Goal: Task Accomplishment & Management: Use online tool/utility

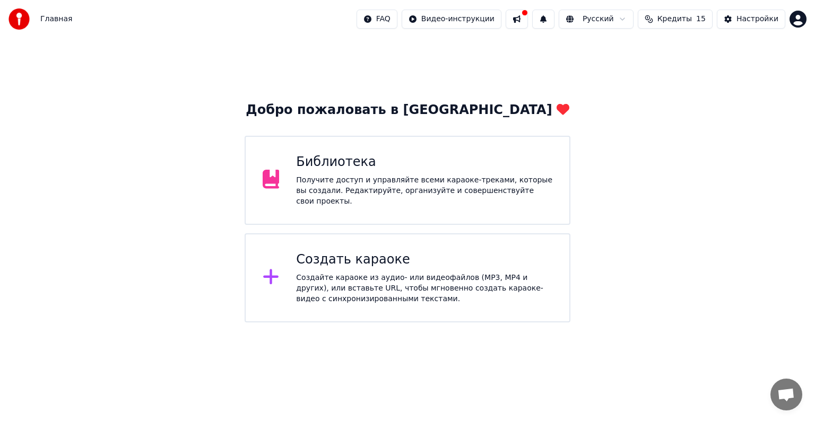
click at [421, 185] on div "Получите доступ и управляйте всеми караоке-треками, которые вы создали. Редакти…" at bounding box center [424, 191] width 256 height 32
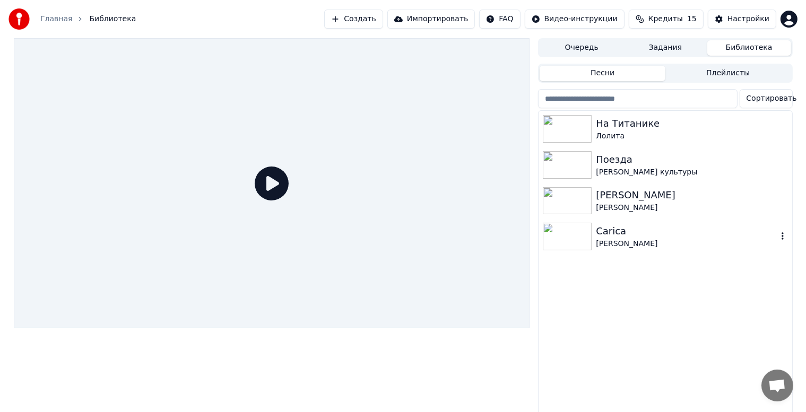
click at [607, 235] on div "Carica" at bounding box center [686, 231] width 181 height 15
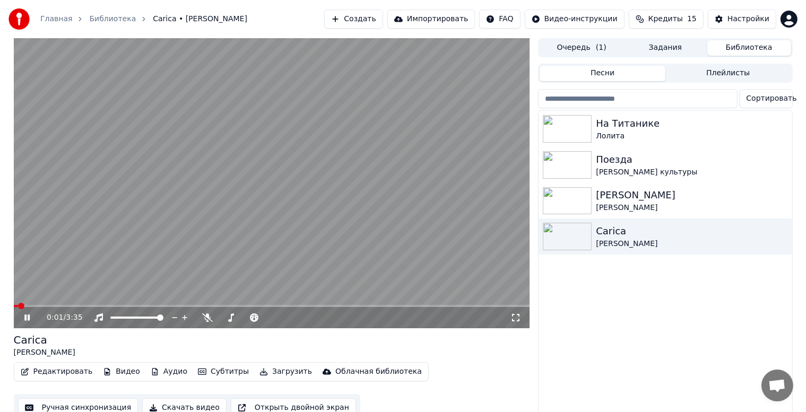
click at [27, 318] on icon at bounding box center [34, 318] width 25 height 8
click at [27, 318] on icon at bounding box center [27, 317] width 6 height 7
click at [208, 320] on icon at bounding box center [207, 318] width 11 height 8
click at [208, 320] on icon at bounding box center [208, 318] width 6 height 8
click at [24, 316] on icon at bounding box center [26, 318] width 5 height 6
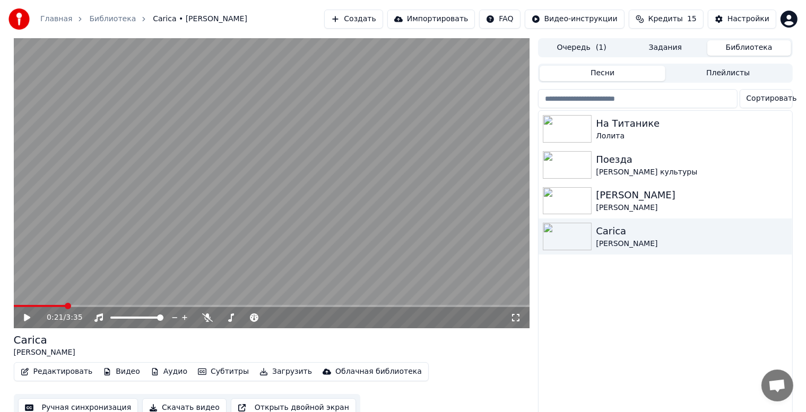
scroll to position [14, 0]
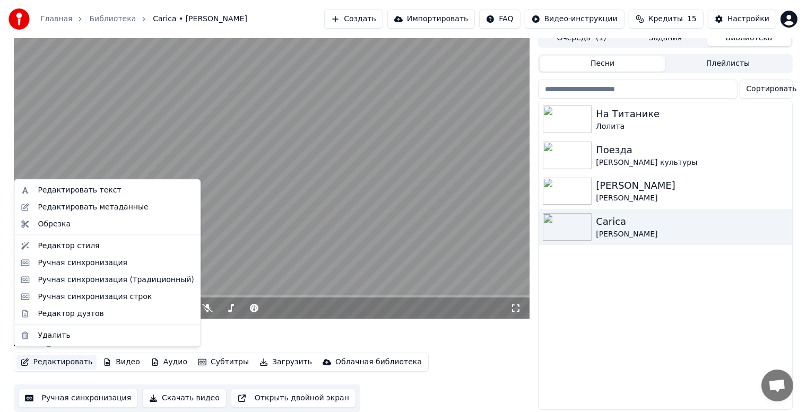
click at [68, 359] on button "Редактировать" at bounding box center [56, 362] width 81 height 15
click at [128, 203] on div "Редактировать метаданные" at bounding box center [93, 207] width 110 height 11
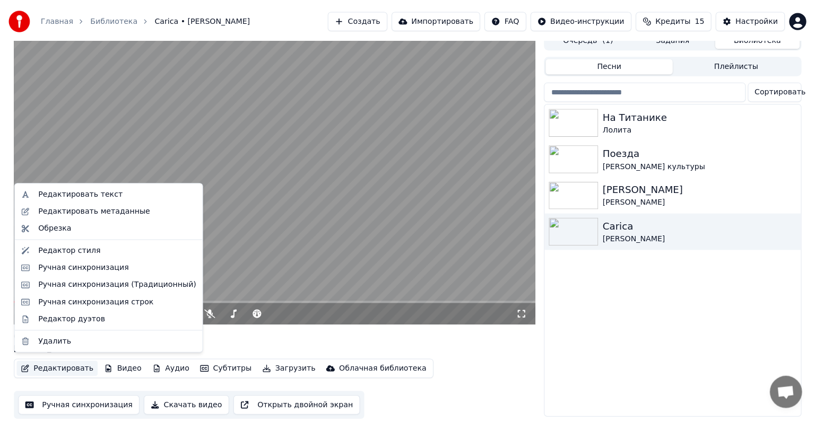
scroll to position [5, 0]
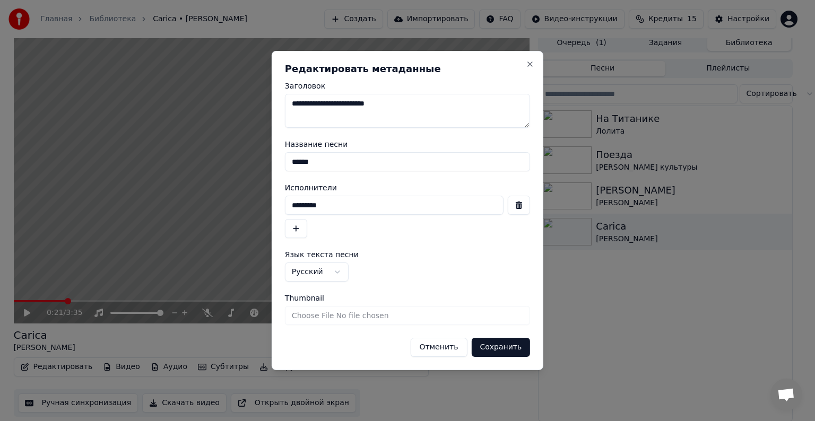
drag, startPoint x: 361, startPoint y: 161, endPoint x: 268, endPoint y: 178, distance: 95.5
click at [268, 178] on body "**********" at bounding box center [403, 205] width 806 height 421
type input "******"
click at [501, 346] on button "Сохранить" at bounding box center [500, 347] width 59 height 19
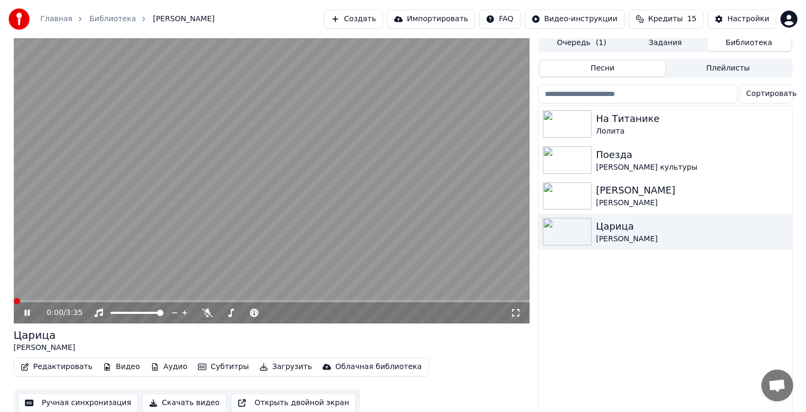
click at [14, 305] on span at bounding box center [17, 301] width 6 height 6
click at [25, 313] on icon at bounding box center [26, 313] width 5 height 6
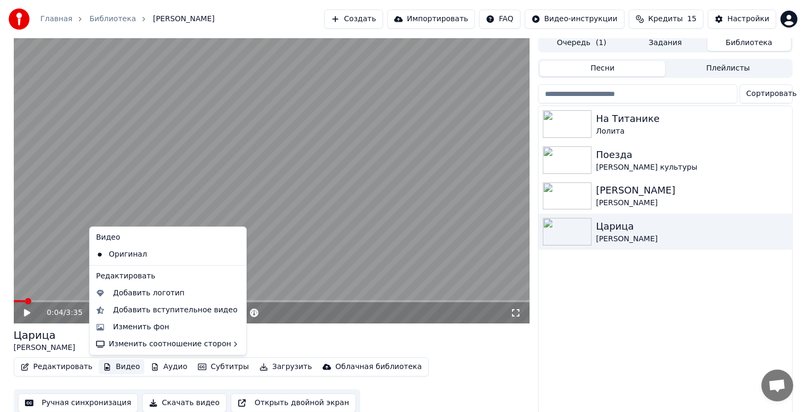
click at [119, 366] on button "Видео" at bounding box center [122, 367] width 46 height 15
click at [158, 329] on div "Изменить фон" at bounding box center [141, 327] width 56 height 11
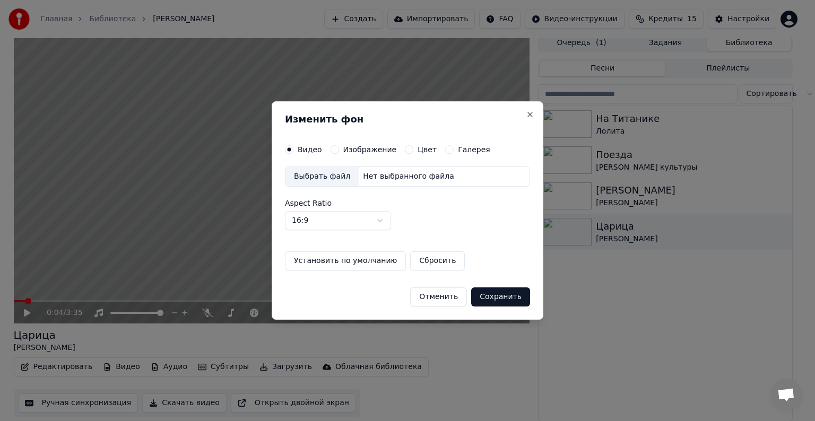
click at [338, 152] on div "Изображение" at bounding box center [364, 149] width 66 height 8
click at [333, 151] on button "Изображение" at bounding box center [335, 149] width 8 height 8
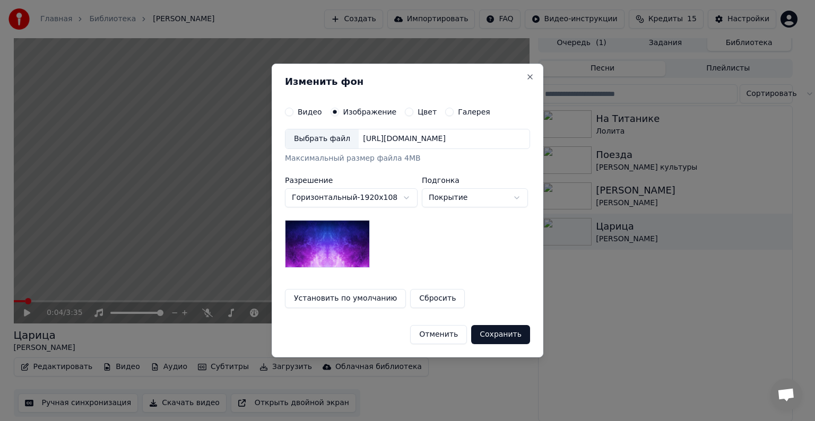
click at [332, 138] on div "Выбрать файл" at bounding box center [322, 139] width 73 height 19
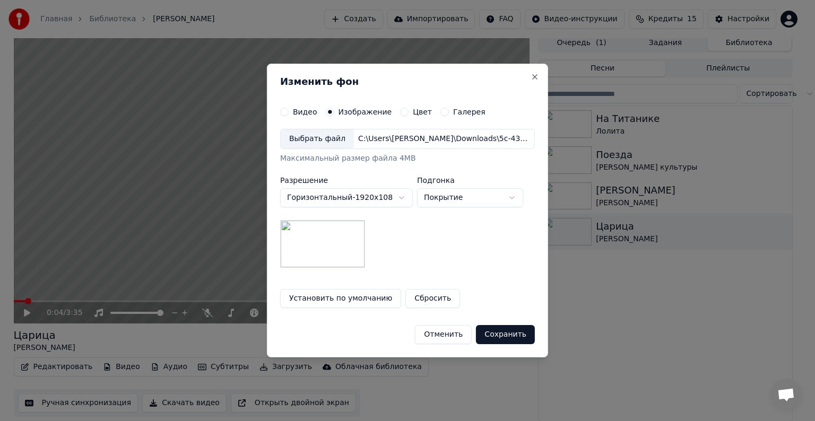
click at [521, 329] on button "Сохранить" at bounding box center [505, 334] width 59 height 19
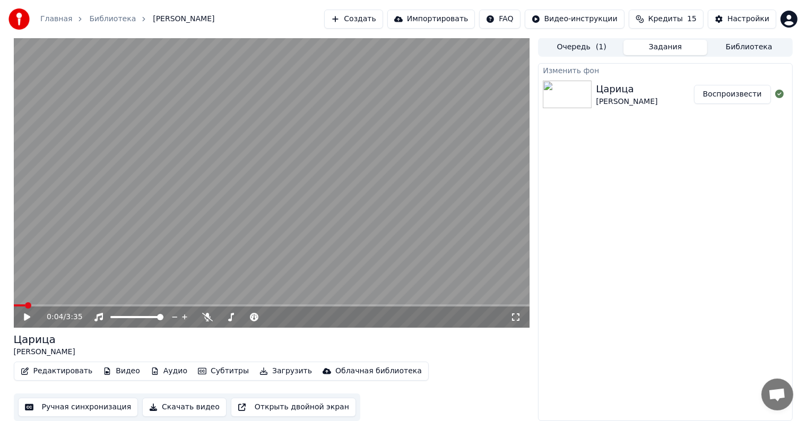
click at [738, 98] on button "Воспроизвести" at bounding box center [732, 94] width 77 height 19
click at [28, 316] on icon at bounding box center [26, 317] width 5 height 6
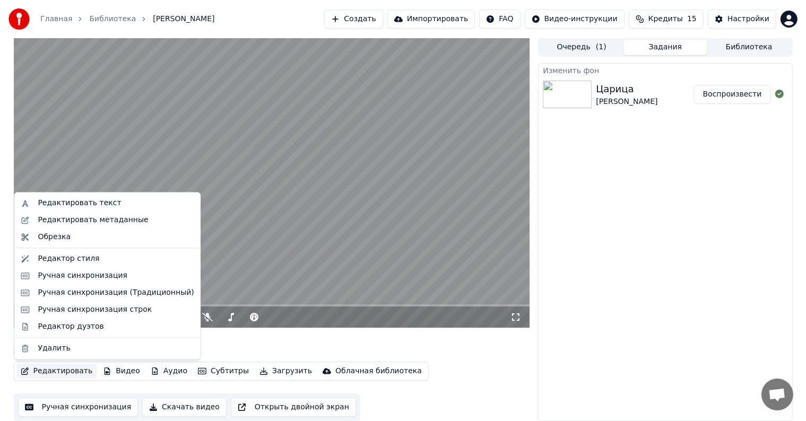
click at [62, 372] on button "Редактировать" at bounding box center [56, 371] width 81 height 15
click at [109, 203] on div "Редактировать текст" at bounding box center [116, 203] width 156 height 11
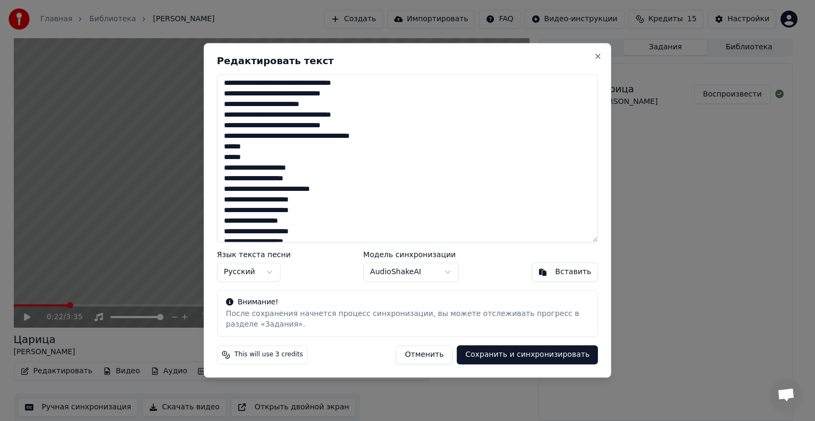
scroll to position [414, 0]
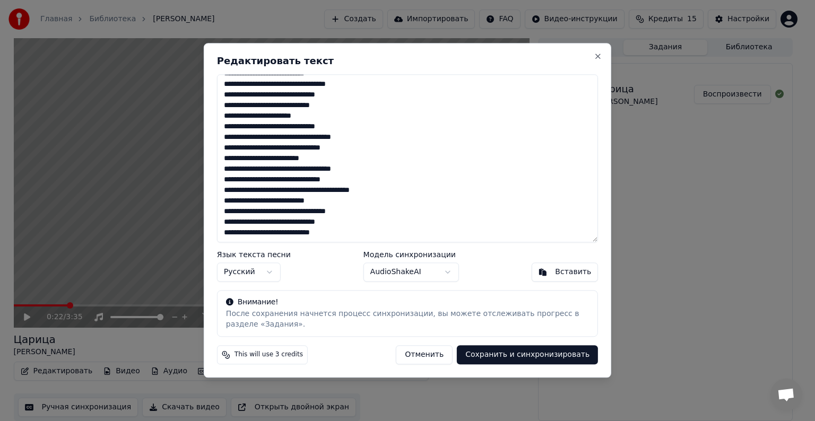
drag, startPoint x: 225, startPoint y: 83, endPoint x: 414, endPoint y: 277, distance: 271.0
click at [414, 277] on div "Редактировать текст Язык текста песни Русский Модель синхронизации AudioShakeAI…" at bounding box center [408, 210] width 408 height 335
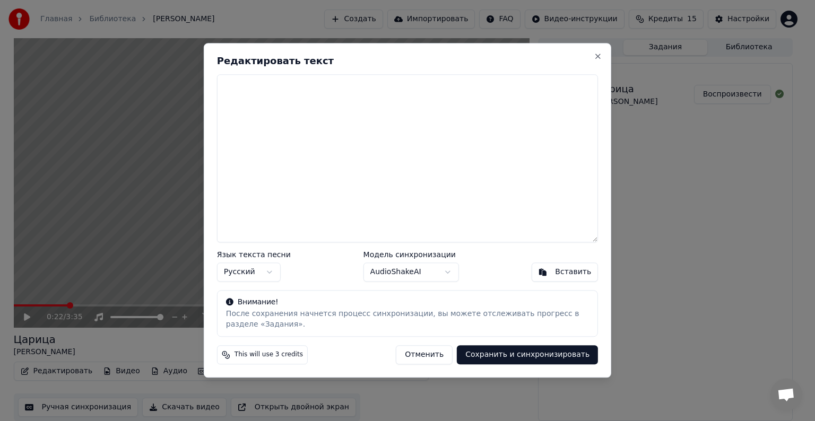
scroll to position [0, 0]
paste textarea "**********"
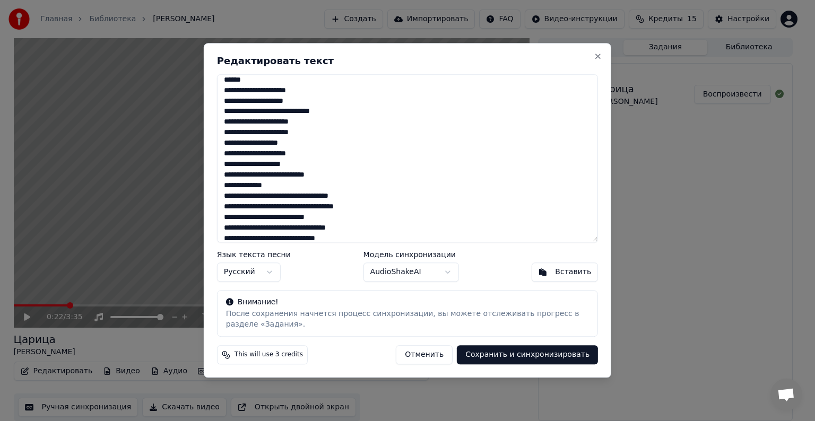
scroll to position [467, 0]
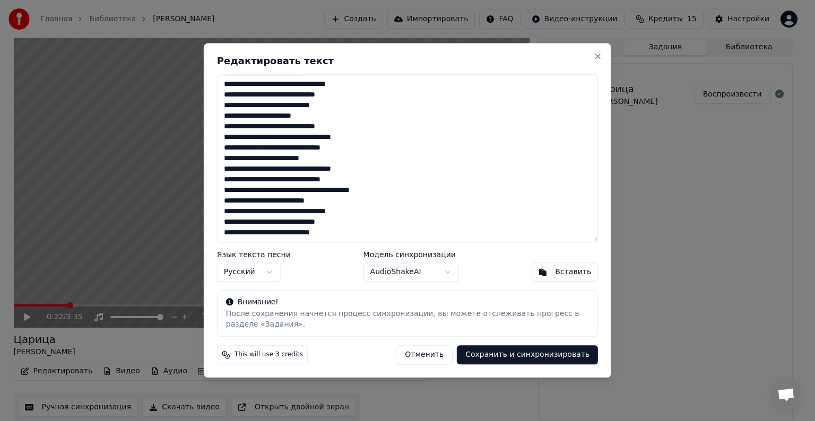
type textarea "**********"
click at [506, 354] on button "Сохранить и синхронизировать" at bounding box center [527, 355] width 141 height 19
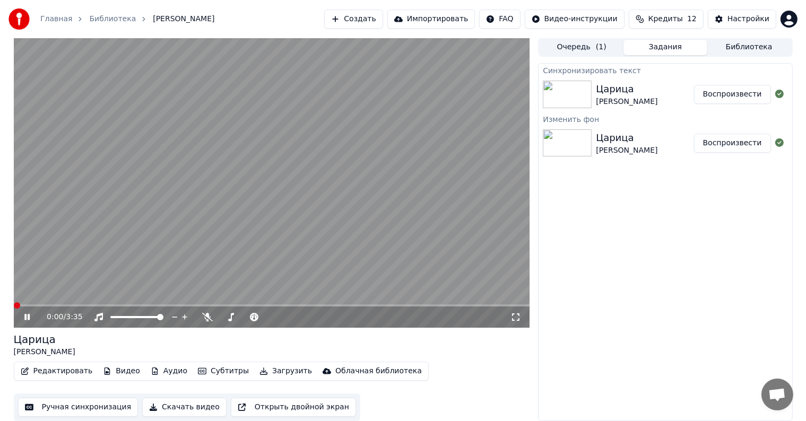
click at [14, 309] on span at bounding box center [17, 306] width 6 height 6
click at [203, 315] on icon at bounding box center [207, 317] width 11 height 8
click at [4, 187] on div "0:39 / 3:35 Царица [PERSON_NAME] Редактировать Видео Аудио Субтитры Загрузить О…" at bounding box center [403, 230] width 806 height 384
click at [208, 314] on icon at bounding box center [207, 317] width 11 height 8
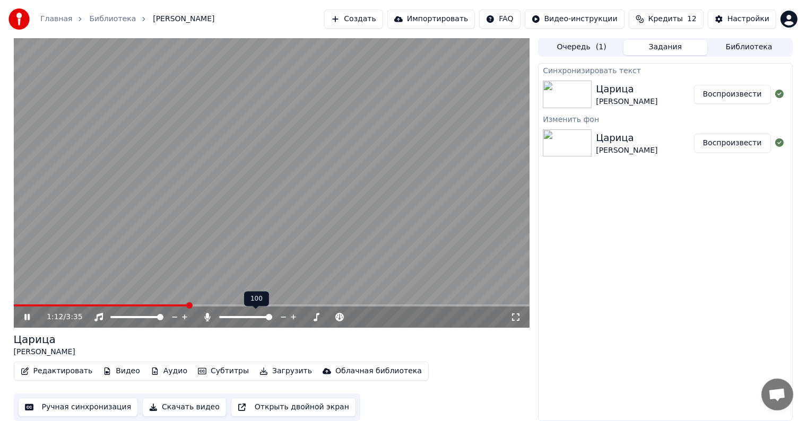
click at [208, 314] on icon at bounding box center [208, 317] width 6 height 8
click at [137, 303] on video at bounding box center [272, 183] width 516 height 290
click at [134, 306] on span at bounding box center [74, 306] width 120 height 2
click at [124, 305] on span at bounding box center [69, 306] width 110 height 2
click at [106, 305] on span at bounding box center [60, 306] width 93 height 2
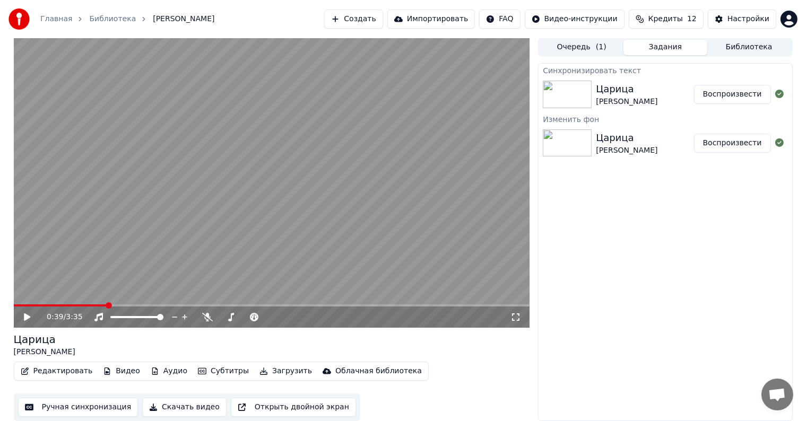
click at [23, 317] on icon at bounding box center [34, 317] width 25 height 8
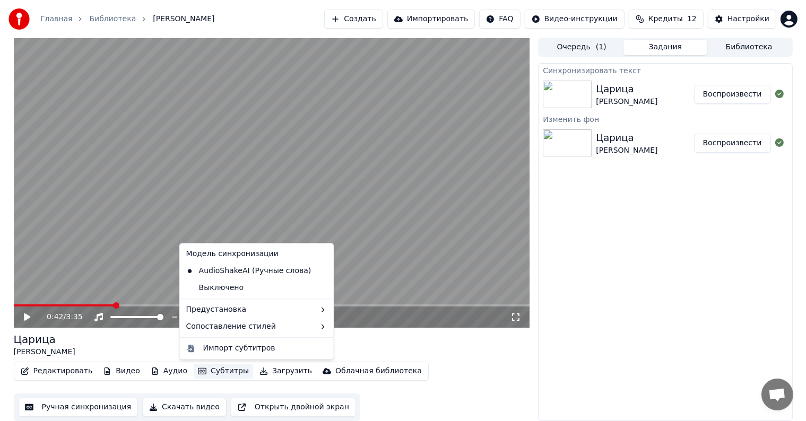
click at [220, 373] on button "Субтитры" at bounding box center [223, 371] width 59 height 15
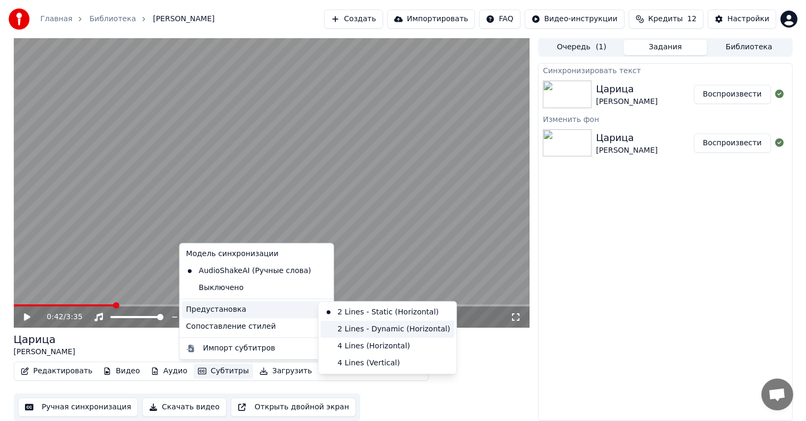
click at [377, 325] on div "2 Lines - Dynamic (Horizontal)" at bounding box center [388, 329] width 134 height 17
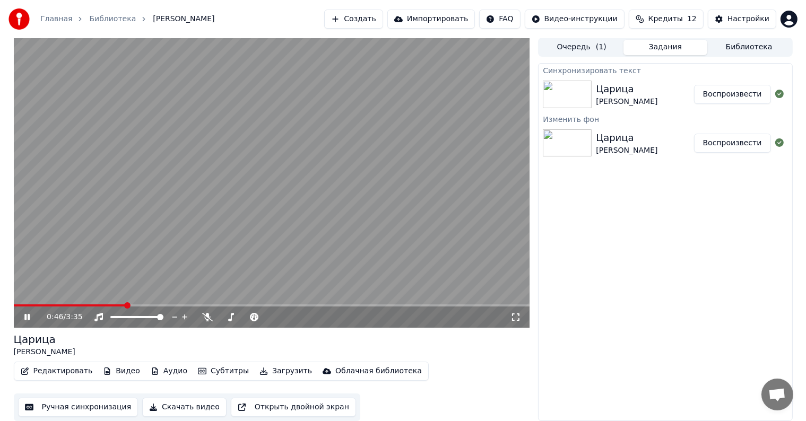
click at [25, 316] on icon at bounding box center [26, 317] width 5 height 6
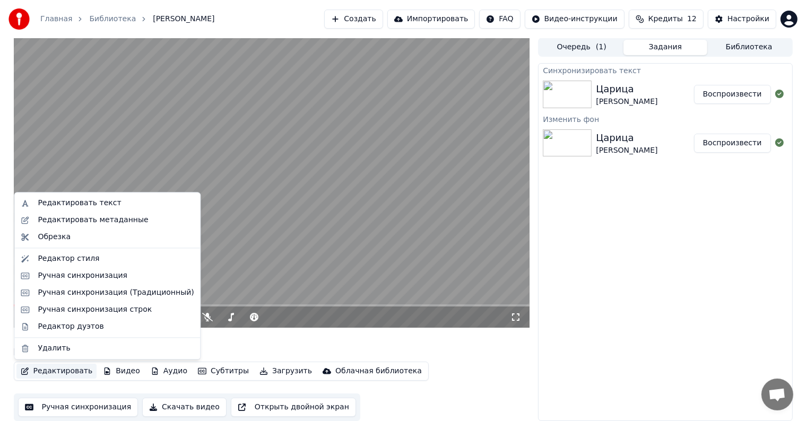
click at [47, 369] on button "Редактировать" at bounding box center [56, 371] width 81 height 15
click at [106, 202] on div "Редактировать текст" at bounding box center [79, 203] width 83 height 11
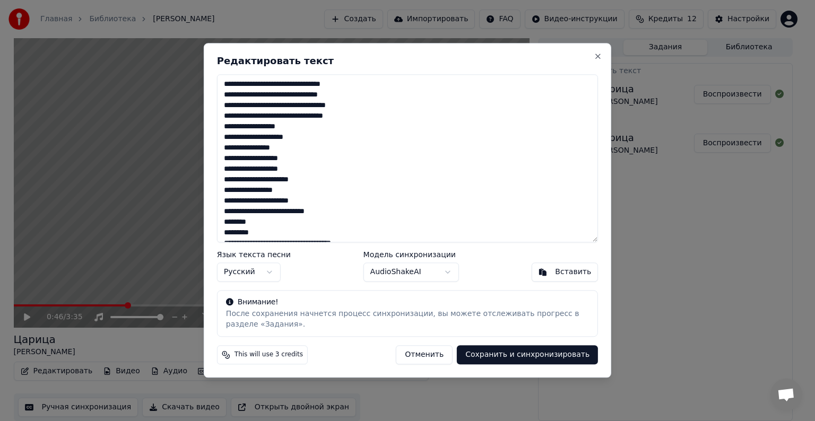
click at [224, 233] on textarea at bounding box center [407, 158] width 381 height 168
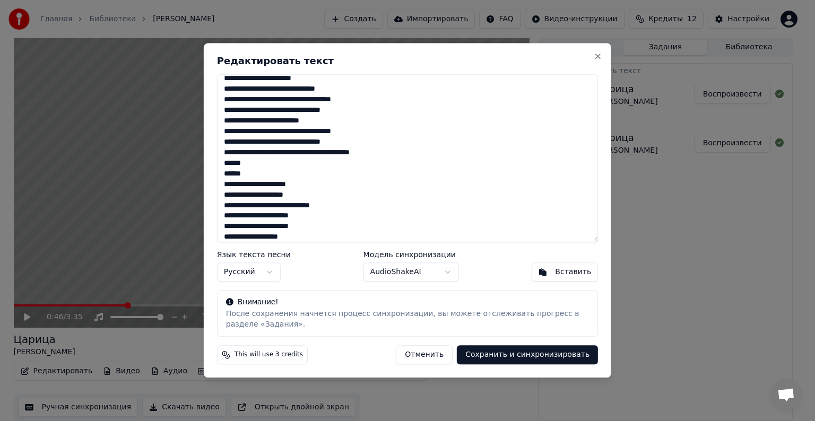
scroll to position [0, 0]
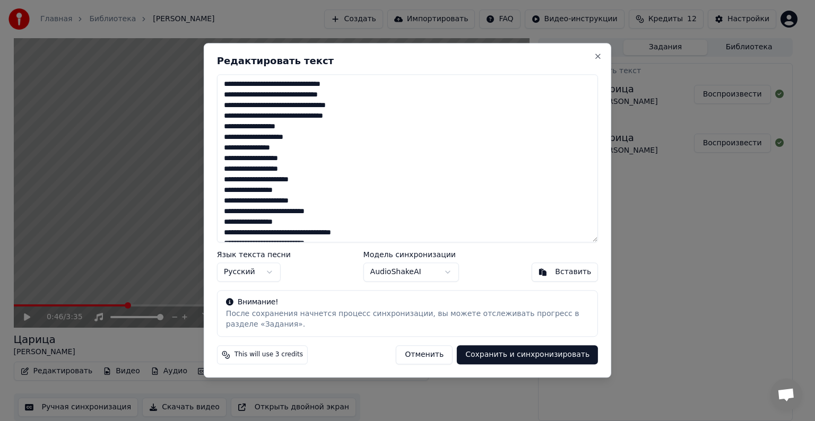
type textarea "**********"
click at [520, 357] on button "Сохранить и синхронизировать" at bounding box center [527, 355] width 141 height 19
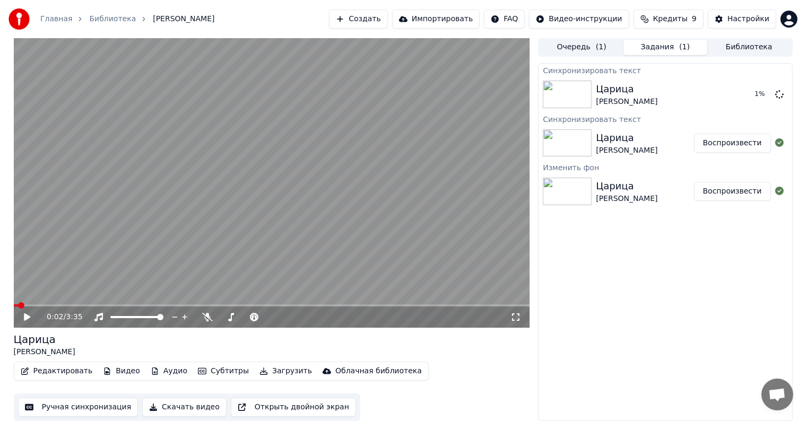
click at [18, 309] on span at bounding box center [21, 306] width 6 height 6
click at [204, 314] on icon at bounding box center [207, 317] width 11 height 8
click at [208, 315] on icon at bounding box center [207, 317] width 11 height 8
click at [208, 315] on icon at bounding box center [208, 317] width 6 height 8
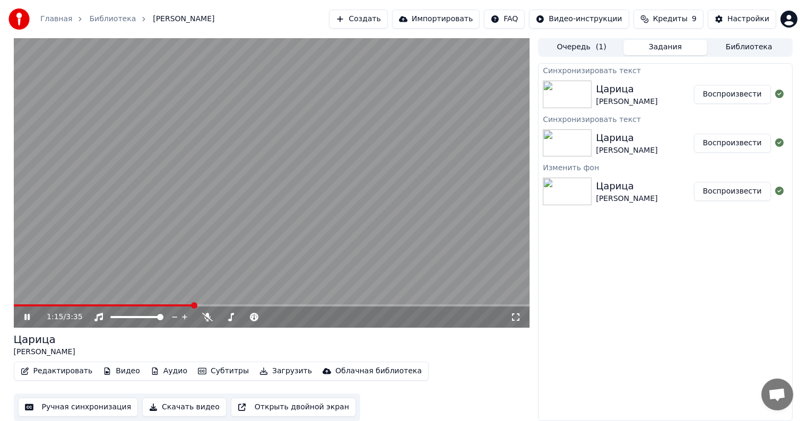
click at [23, 315] on icon at bounding box center [34, 317] width 25 height 8
click at [61, 371] on button "Редактировать" at bounding box center [56, 371] width 81 height 15
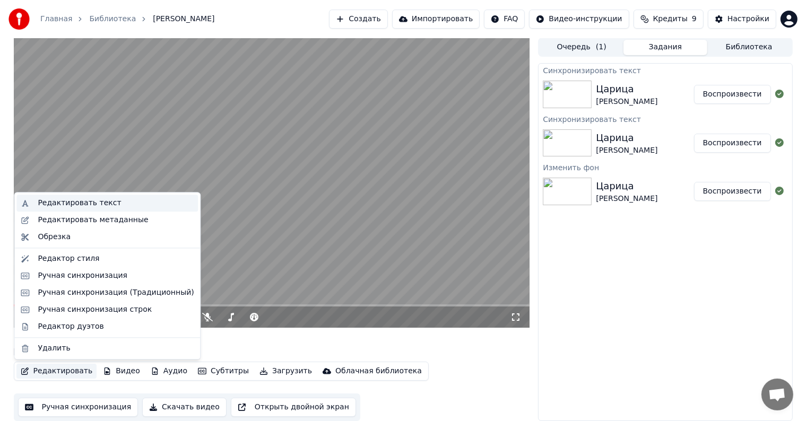
click at [96, 203] on div "Редактировать текст" at bounding box center [79, 203] width 83 height 11
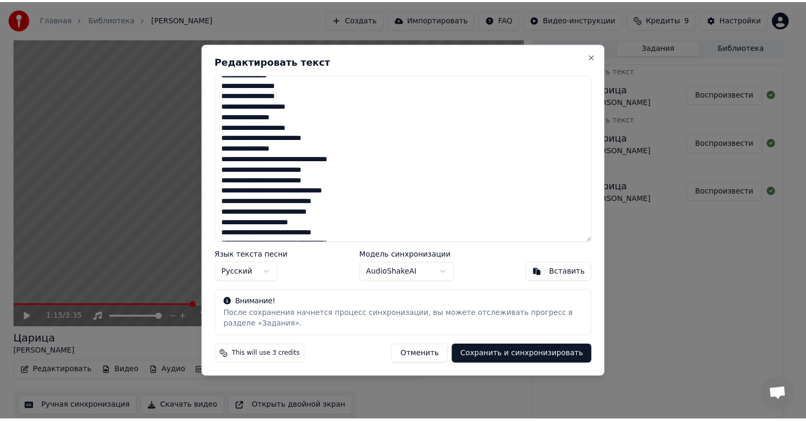
scroll to position [73, 0]
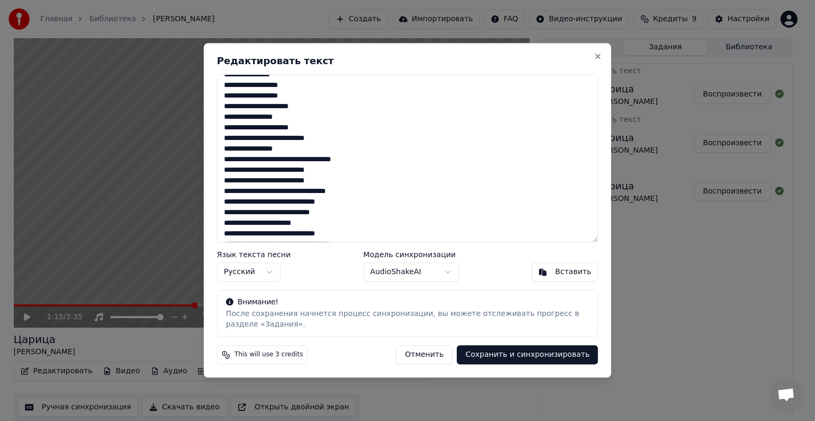
click at [334, 202] on textarea at bounding box center [407, 158] width 381 height 168
type textarea "**********"
click at [506, 350] on button "Сохранить и синхронизировать" at bounding box center [527, 355] width 141 height 19
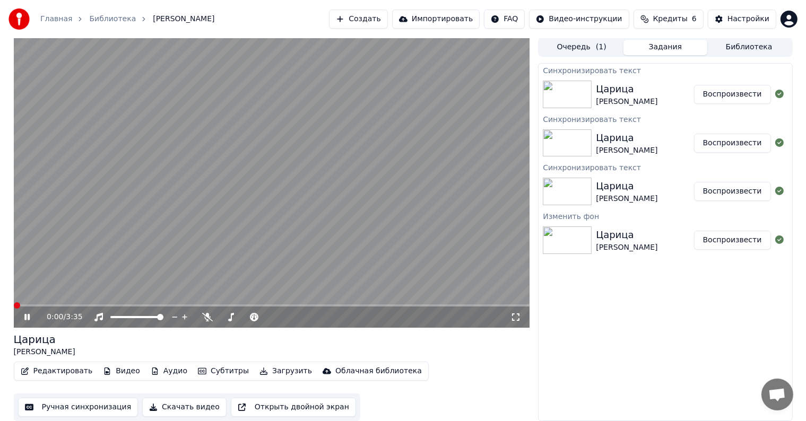
click at [14, 308] on span at bounding box center [17, 306] width 6 height 6
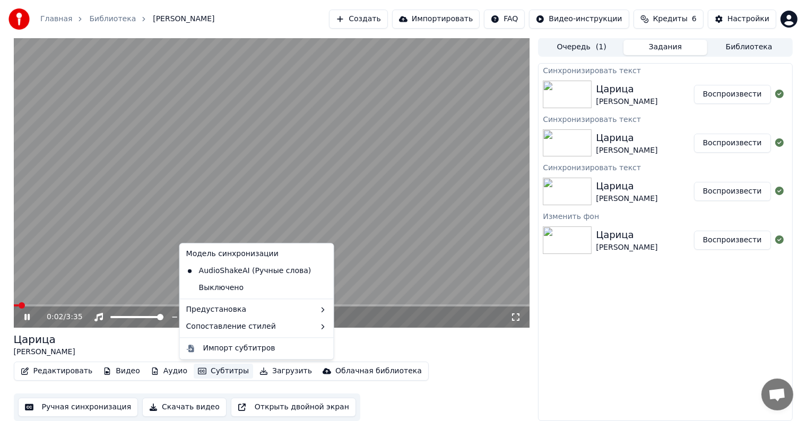
click at [219, 369] on button "Субтитры" at bounding box center [223, 371] width 59 height 15
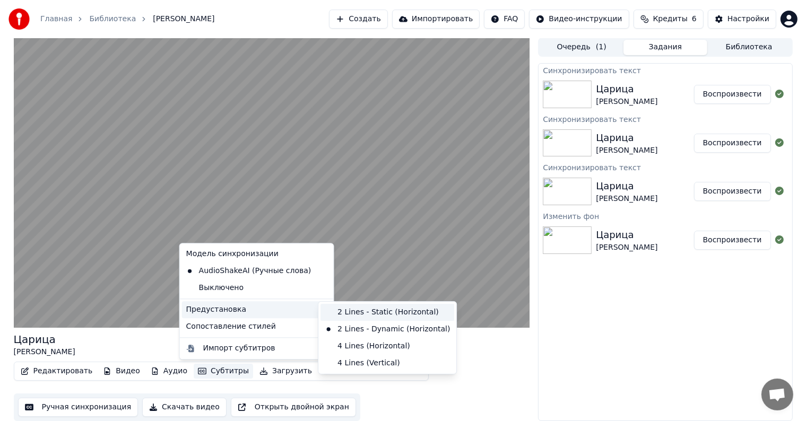
click at [368, 316] on div "2 Lines - Static (Horizontal)" at bounding box center [388, 312] width 134 height 17
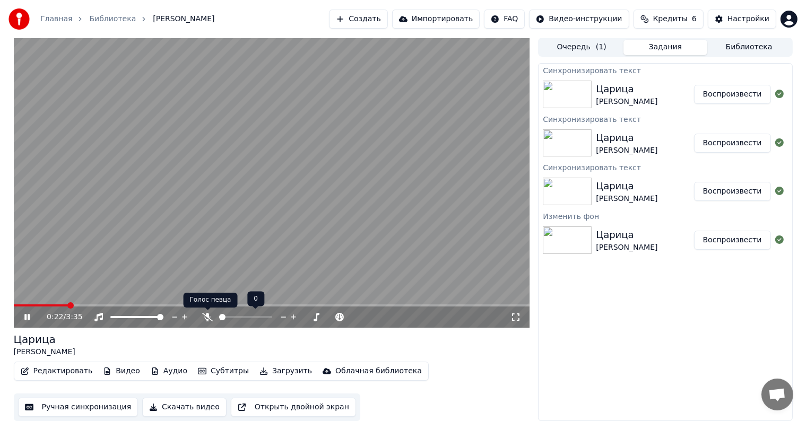
click at [205, 315] on icon at bounding box center [207, 317] width 11 height 8
click at [25, 314] on icon at bounding box center [26, 317] width 5 height 6
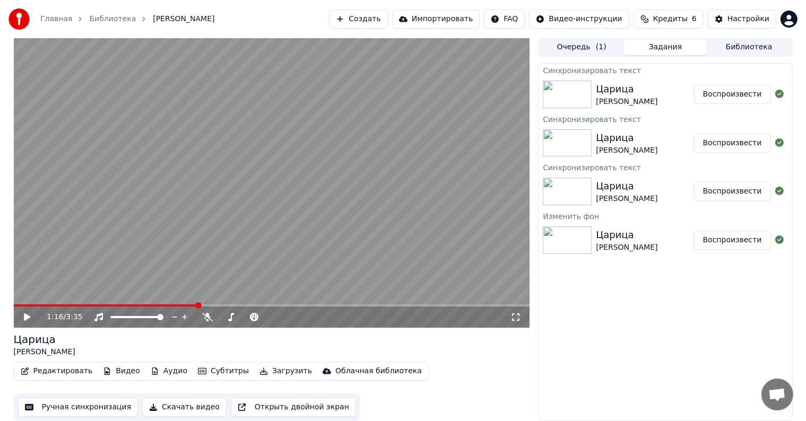
click at [165, 415] on button "Скачать видео" at bounding box center [184, 407] width 84 height 19
click at [756, 95] on button "Показать" at bounding box center [744, 94] width 55 height 19
